Goal: Complete application form

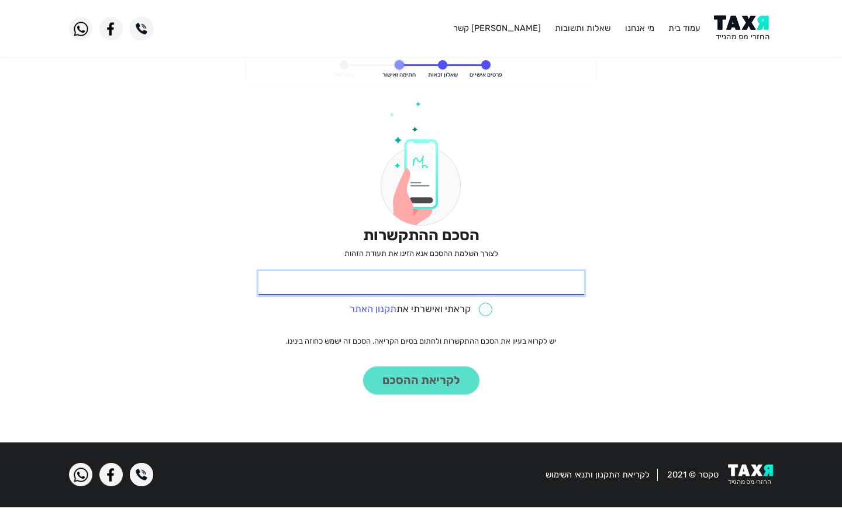
click at [421, 283] on input "* תעודת זהות" at bounding box center [422, 283] width 326 height 25
type input "839632017"
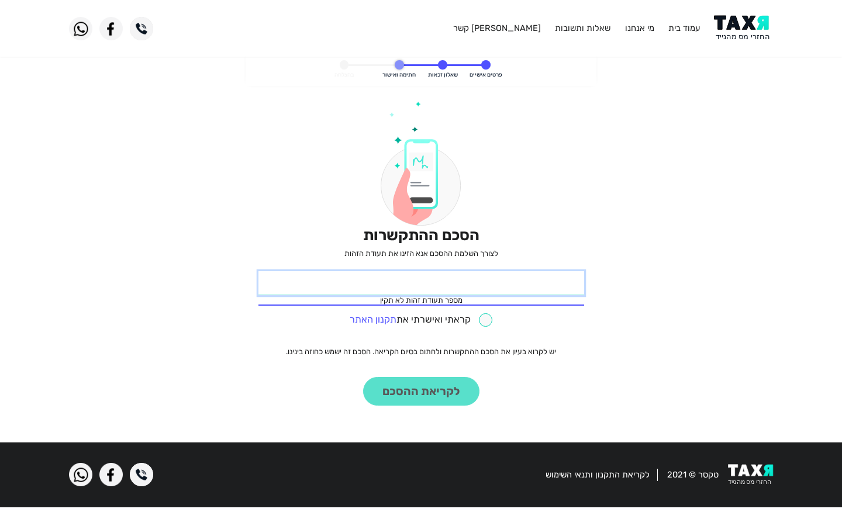
click at [421, 283] on input "* תעודת זהות" at bounding box center [422, 283] width 326 height 25
click at [421, 320] on input "checkbox" at bounding box center [421, 320] width 143 height 13
checkbox input "true"
click at [421, 283] on input "* תעודת זהות" at bounding box center [422, 283] width 326 height 25
click at [363, 377] on button "לקריאת ההסכם" at bounding box center [421, 391] width 116 height 29
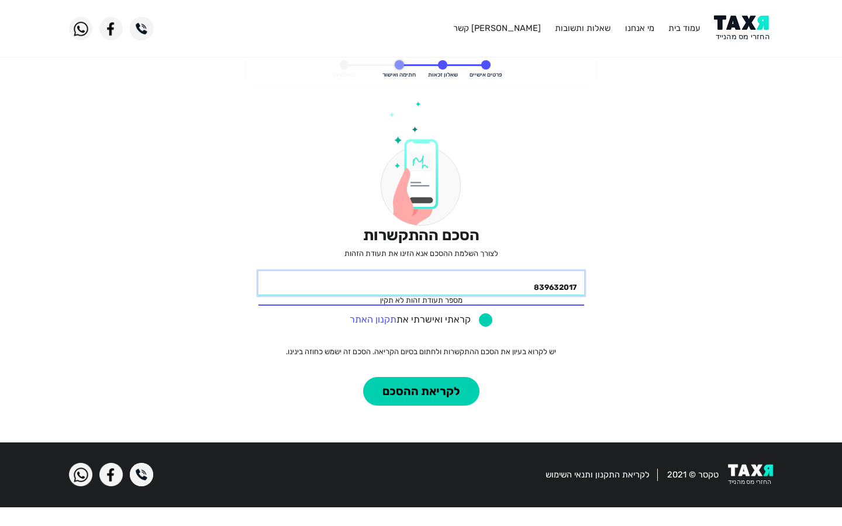
click at [421, 283] on input "839632017" at bounding box center [422, 283] width 326 height 25
type input "8"
type input "839632017"
click at [421, 283] on input "* תעודת זהות" at bounding box center [422, 283] width 326 height 25
type input "839632017"
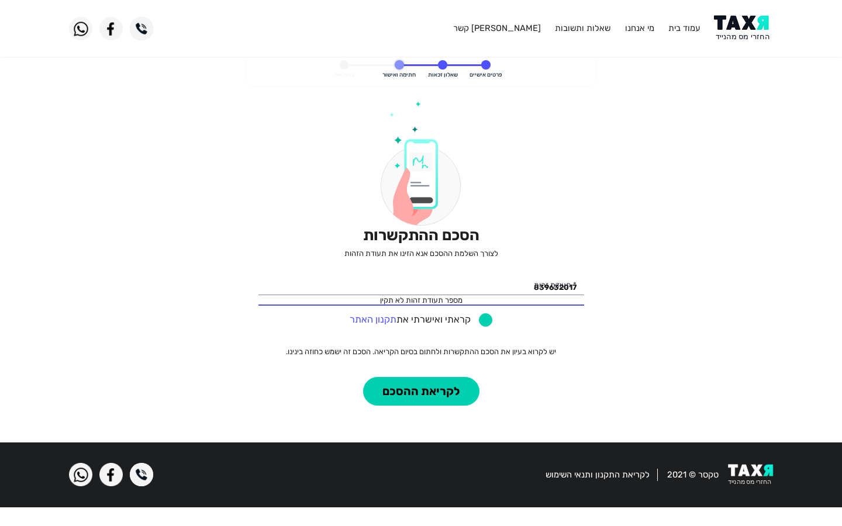
click at [421, 320] on input "checkbox" at bounding box center [421, 320] width 143 height 13
checkbox input "false"
click at [421, 283] on input "839632017" at bounding box center [422, 283] width 326 height 25
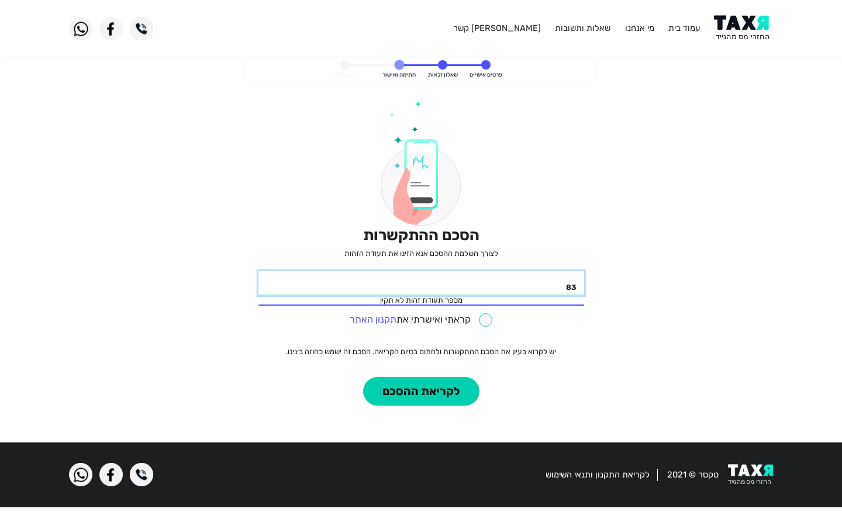
type input "8"
type input "839632017"
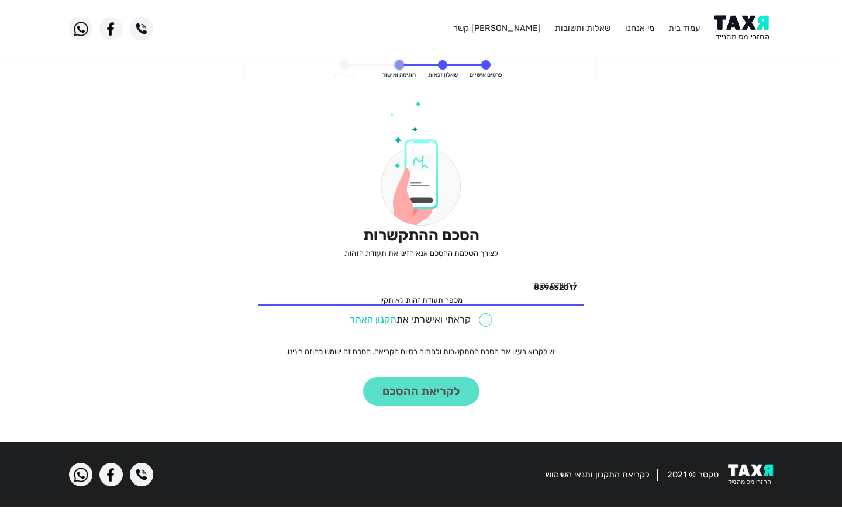
click at [373, 319] on link "תקנון האתר" at bounding box center [373, 319] width 47 height 11
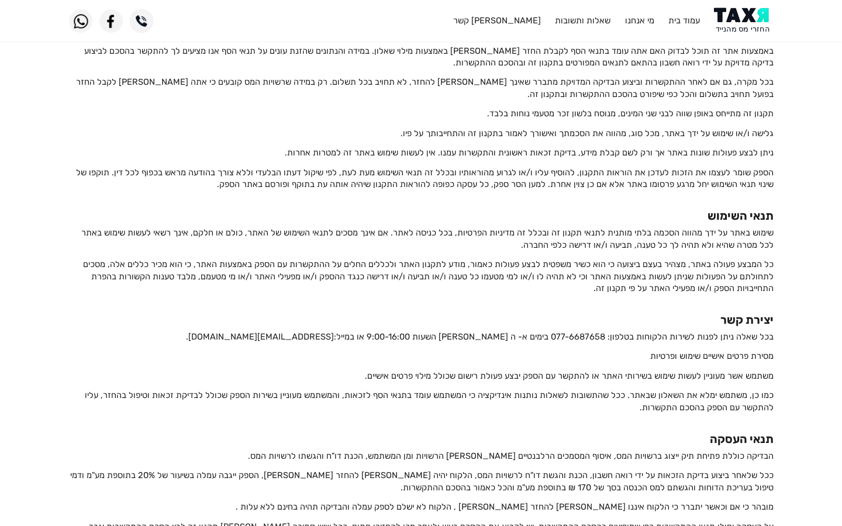
scroll to position [1599, 0]
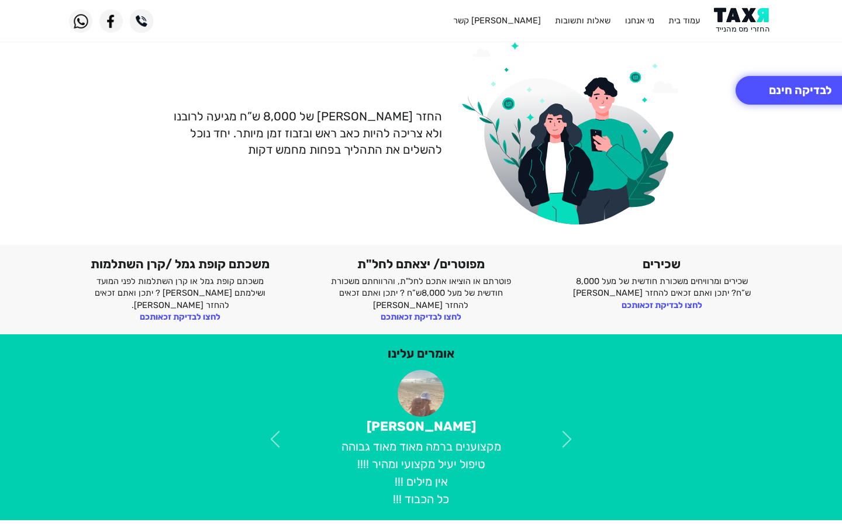
scroll to position [297, 0]
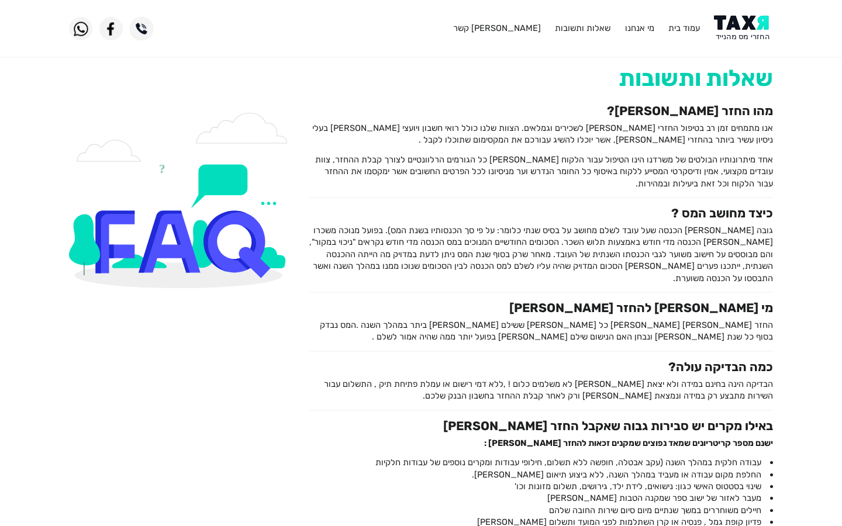
scroll to position [59, 0]
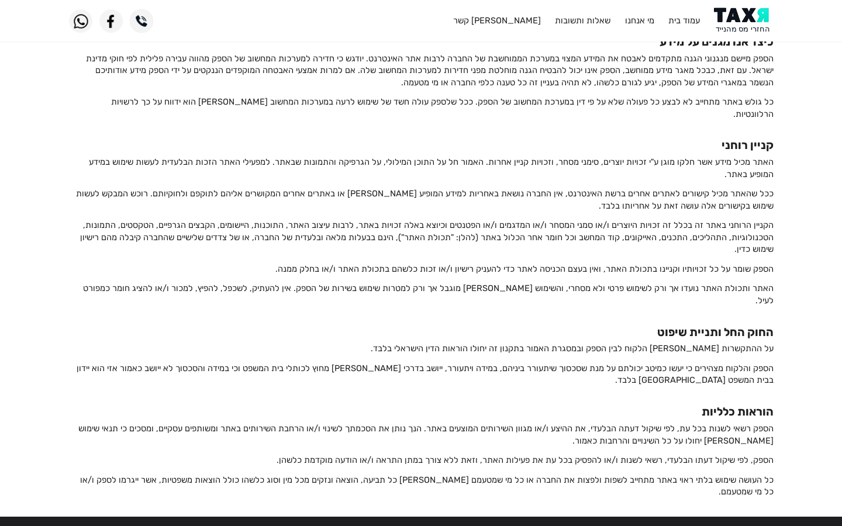
scroll to position [1599, 0]
